Goal: Information Seeking & Learning: Learn about a topic

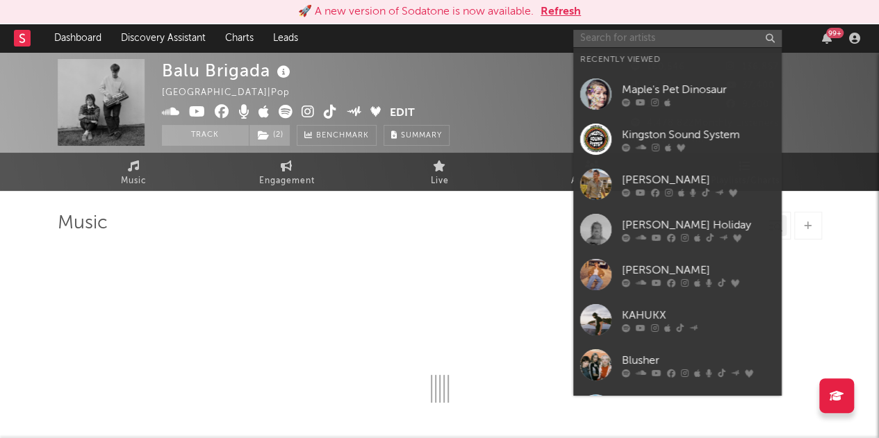
drag, startPoint x: 0, startPoint y: 0, endPoint x: 626, endPoint y: 41, distance: 627.3
click at [626, 41] on input "text" at bounding box center [677, 38] width 208 height 17
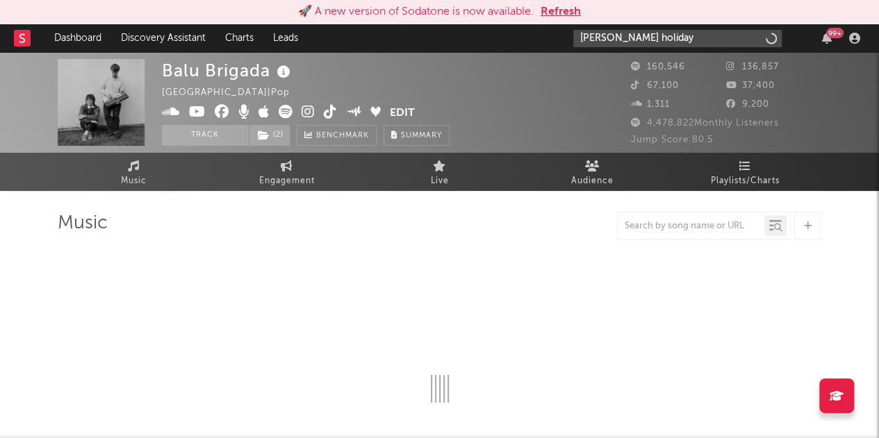
type input "[PERSON_NAME] holiday"
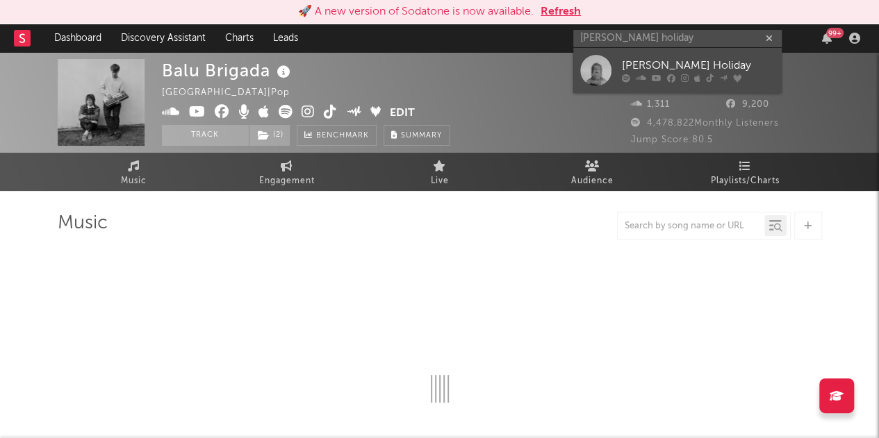
click at [648, 60] on div "[PERSON_NAME] Holiday" at bounding box center [698, 66] width 153 height 17
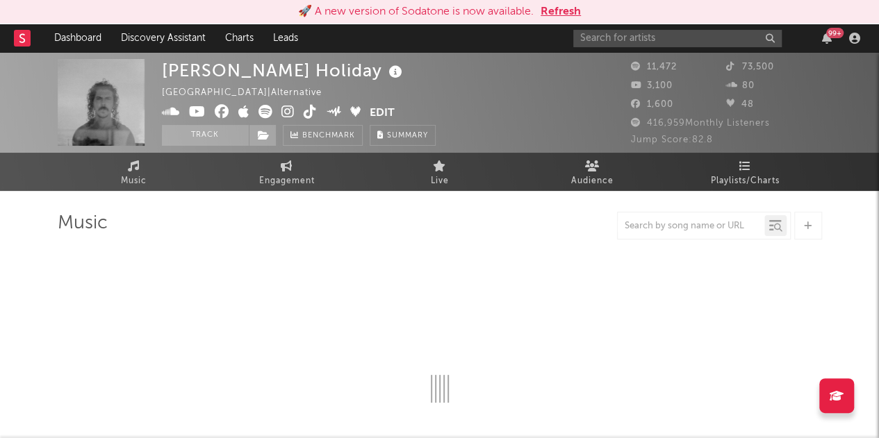
select select "6m"
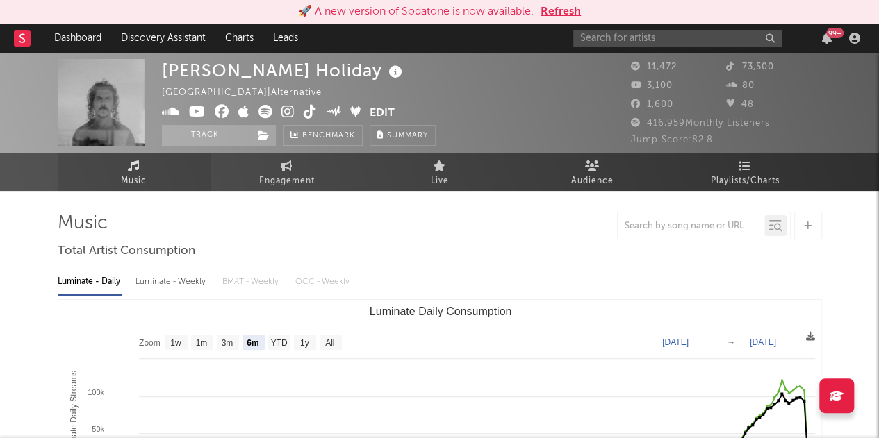
click at [133, 170] on icon at bounding box center [134, 165] width 12 height 11
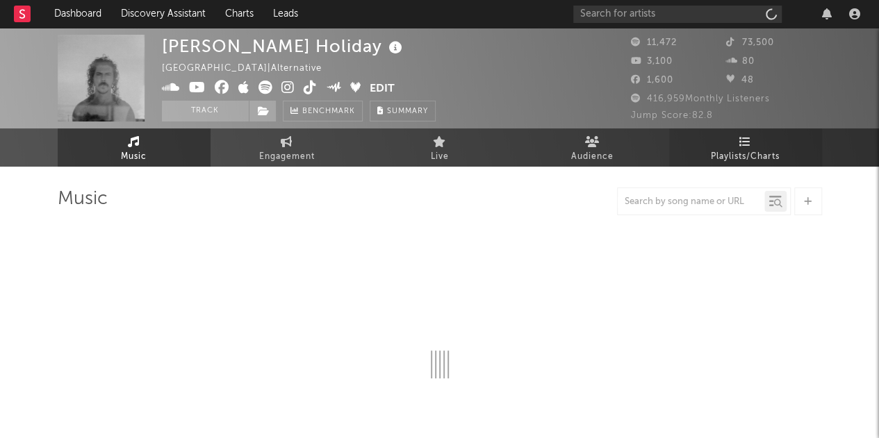
click at [750, 147] on link "Playlists/Charts" at bounding box center [745, 148] width 153 height 38
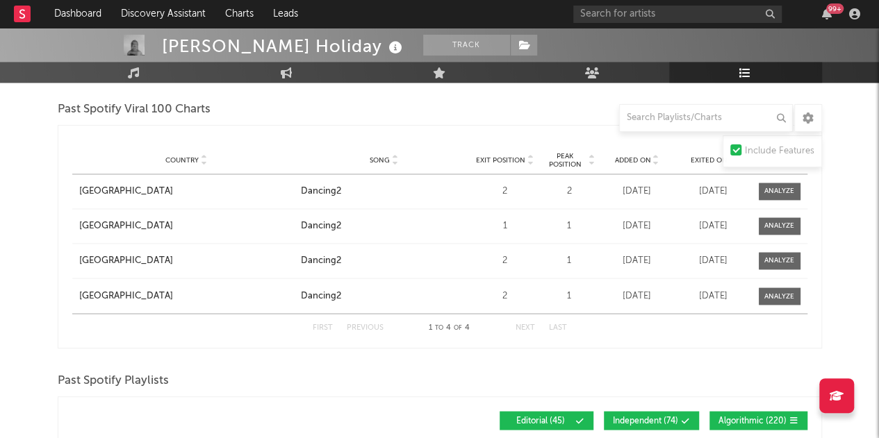
scroll to position [1053, 0]
